Goal: Information Seeking & Learning: Learn about a topic

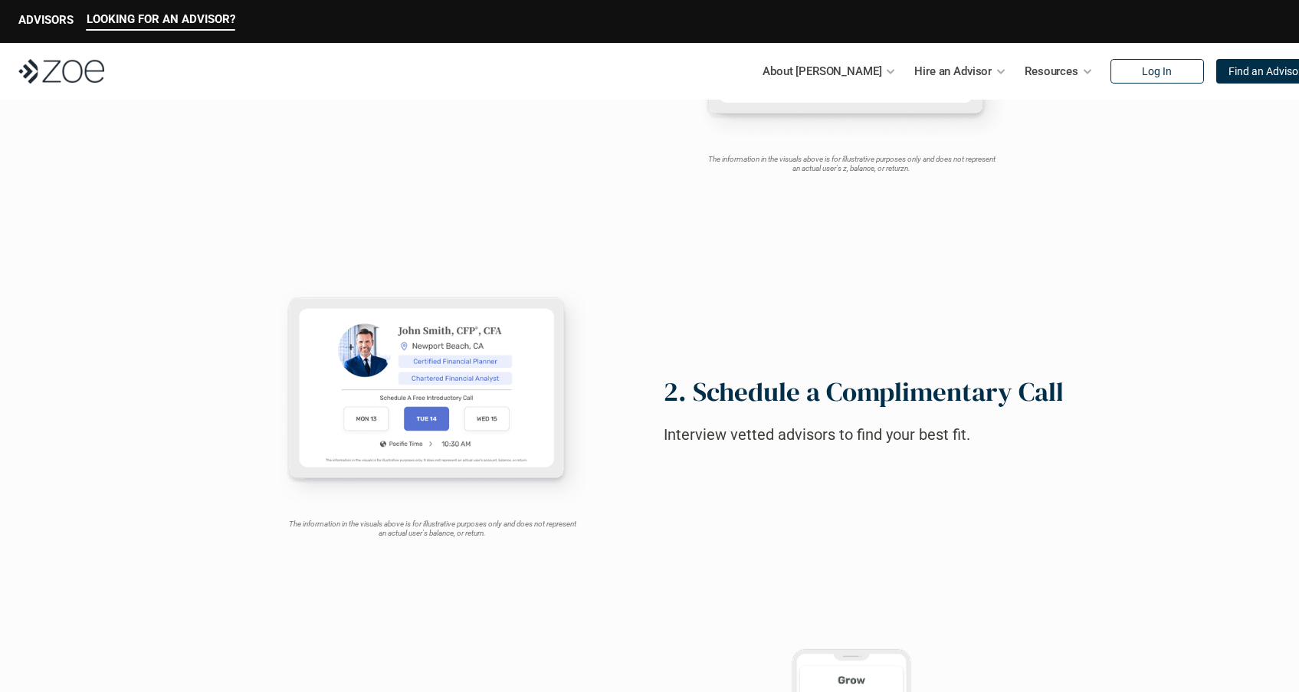
scroll to position [985, 0]
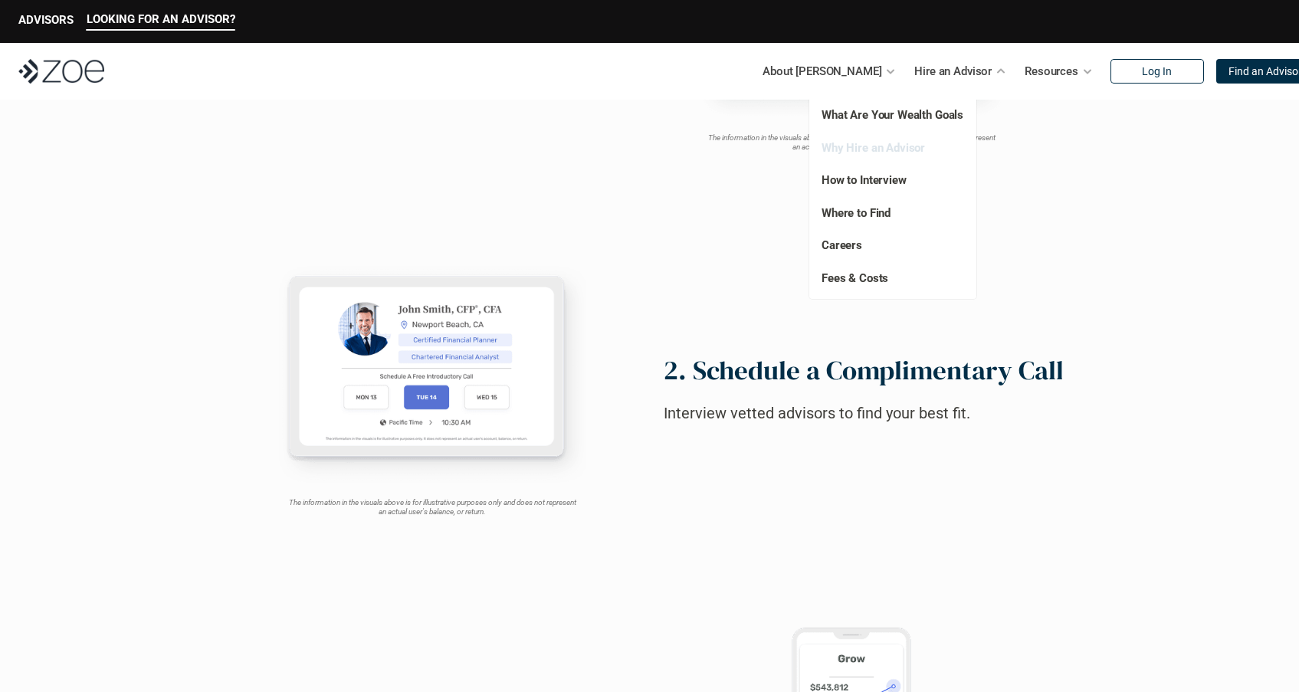
click at [891, 149] on link "Why Hire an Advisor" at bounding box center [873, 148] width 103 height 14
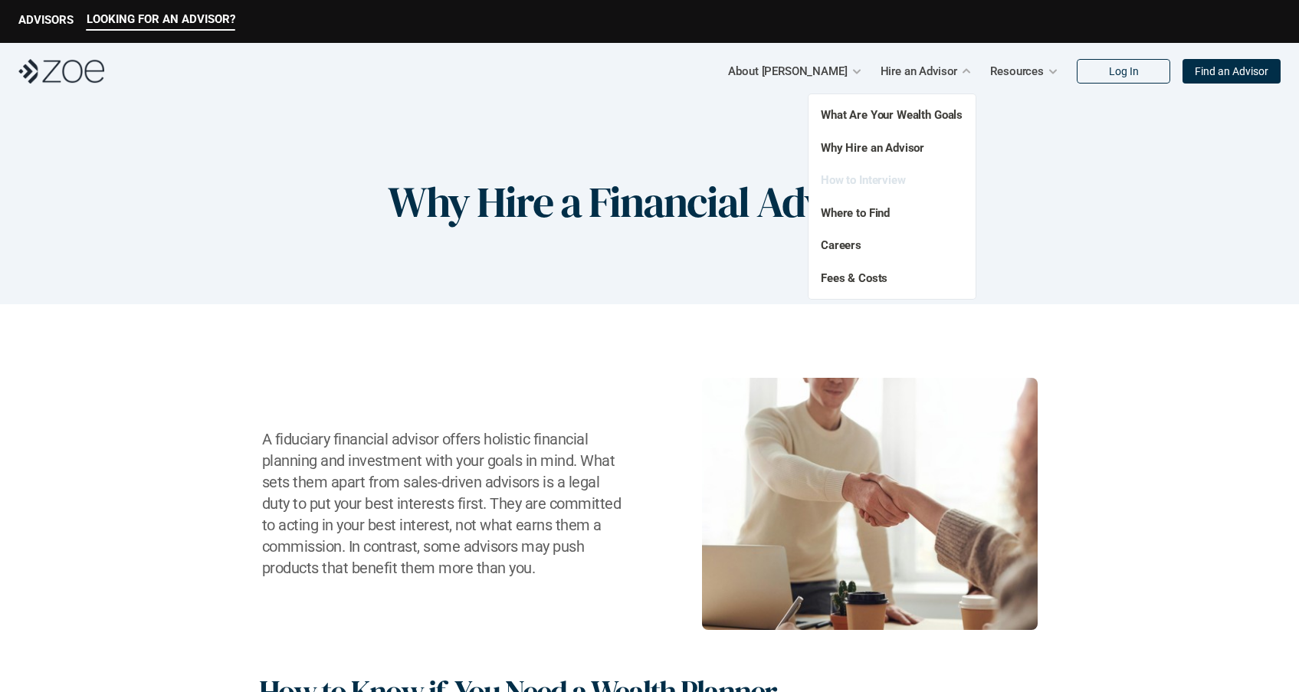
click at [881, 182] on link "How to Interview" at bounding box center [863, 180] width 85 height 14
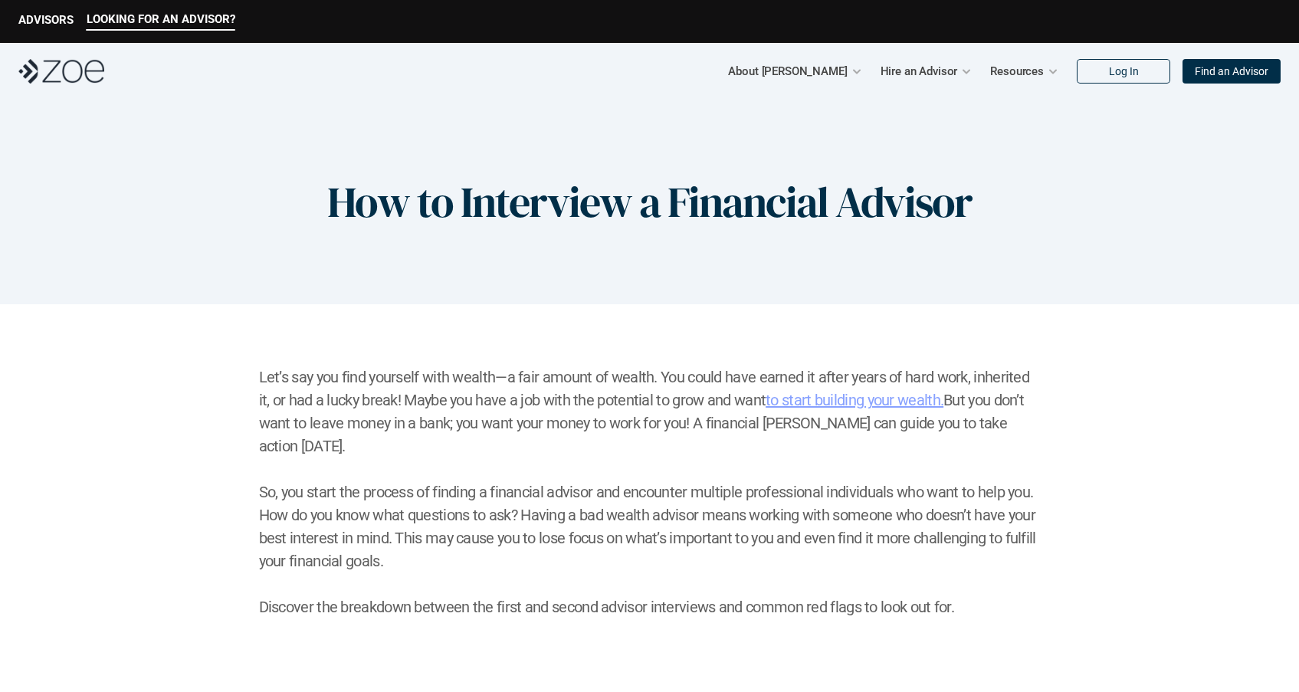
click at [931, 69] on p "Hire an Advisor" at bounding box center [919, 71] width 77 height 23
click at [937, 166] on div "How to Interview a Financial Advisor" at bounding box center [649, 202] width 1299 height 205
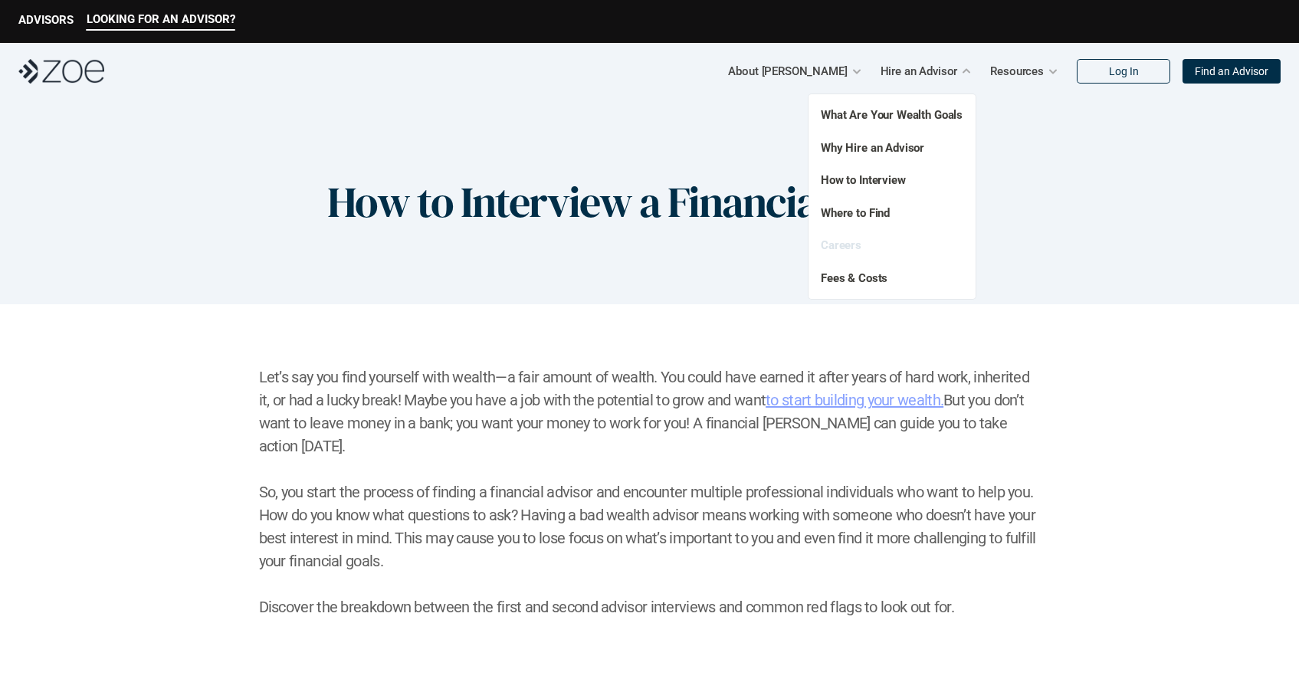
click at [846, 245] on link "Careers" at bounding box center [841, 245] width 41 height 14
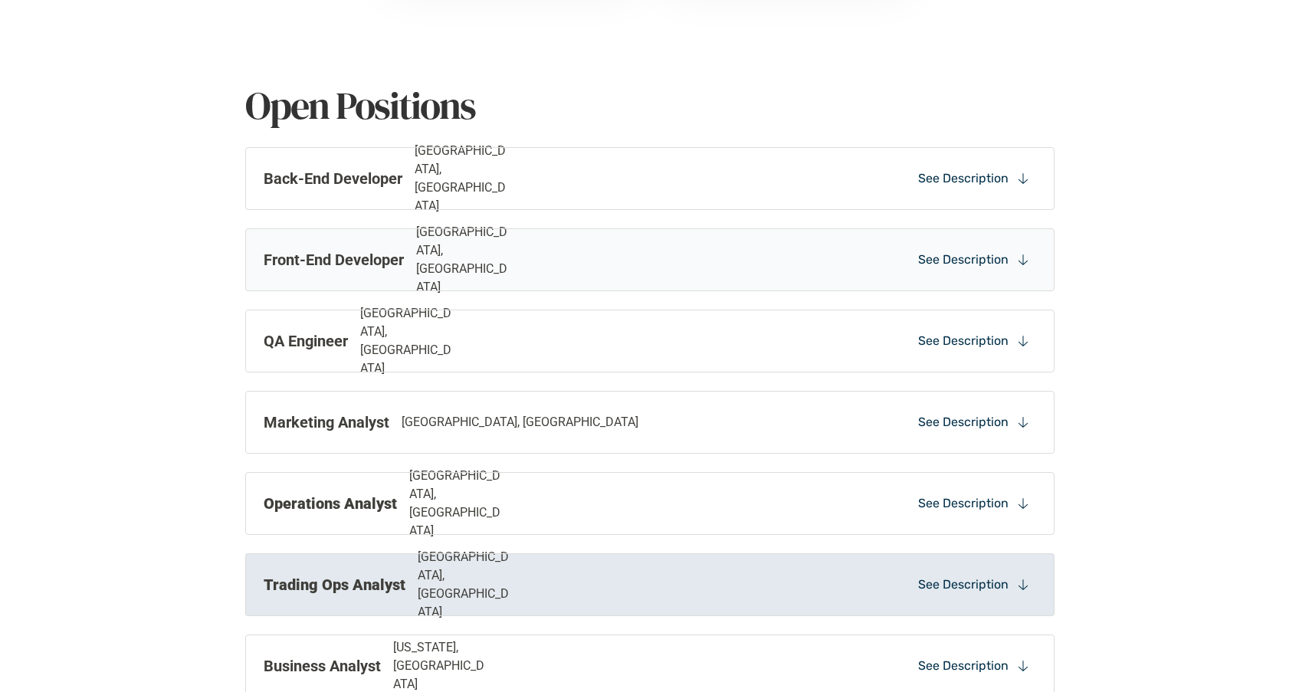
scroll to position [1092, 0]
